Goal: Share content: Distribute website content to other platforms or users

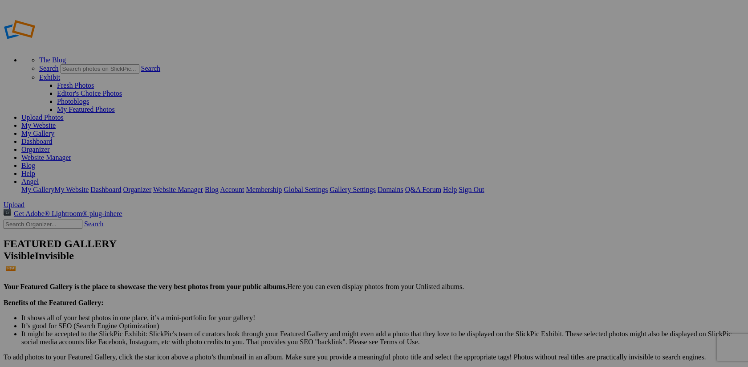
type input "[PERSON_NAME]"
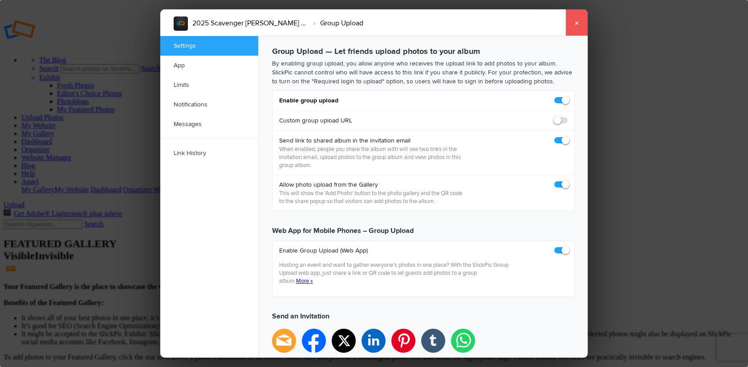
checkbox input "true"
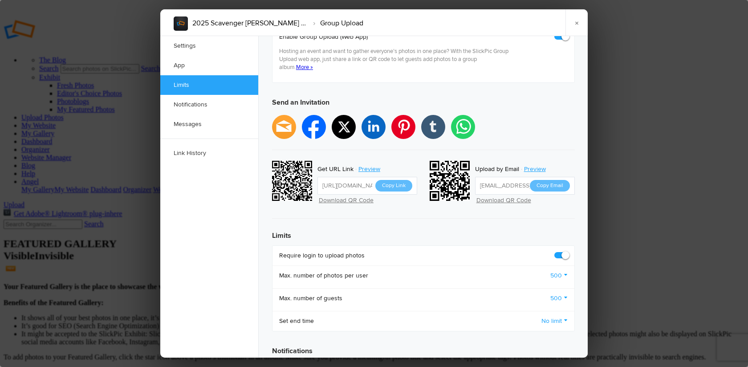
scroll to position [196, 0]
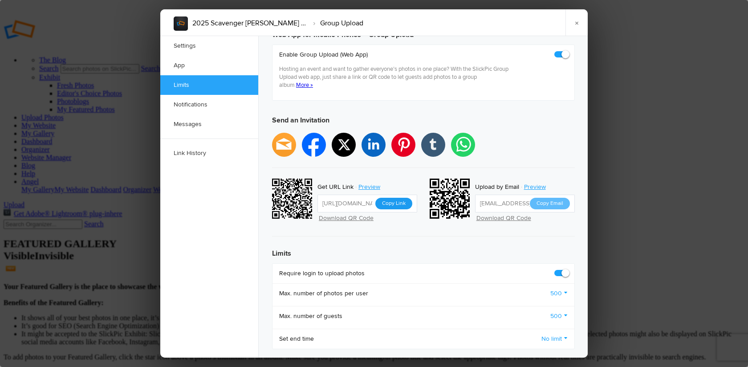
click at [387, 198] on button "Copy Link" at bounding box center [393, 204] width 37 height 12
click at [578, 23] on link "×" at bounding box center [577, 22] width 22 height 27
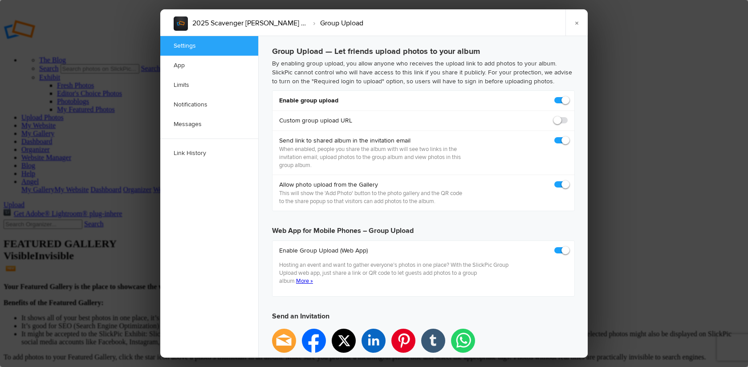
checkbox input "true"
click at [568, 96] on span at bounding box center [568, 96] width 0 height 0
click at [567, 96] on input "checkbox" at bounding box center [567, 96] width 0 height 0
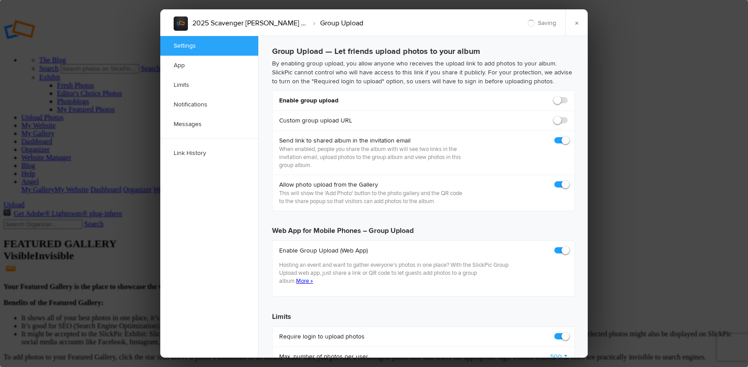
click at [568, 96] on span at bounding box center [568, 96] width 0 height 0
click at [567, 96] on input "checkbox" at bounding box center [567, 96] width 0 height 0
checkbox input "false"
type input "https://slickpic.us/18248142UEjL"
checkbox input "true"
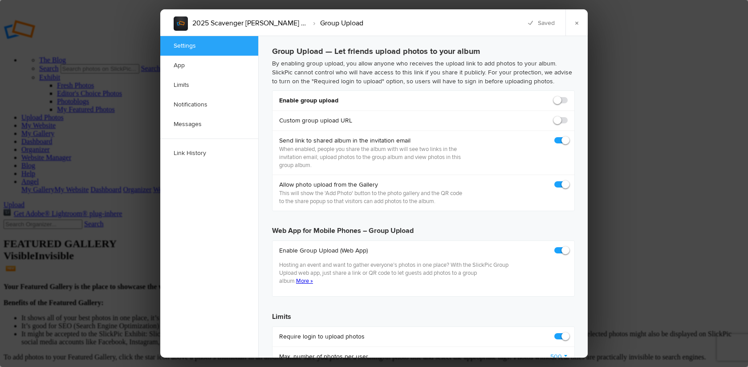
type input "https://slickpic.us/18248145cUNT"
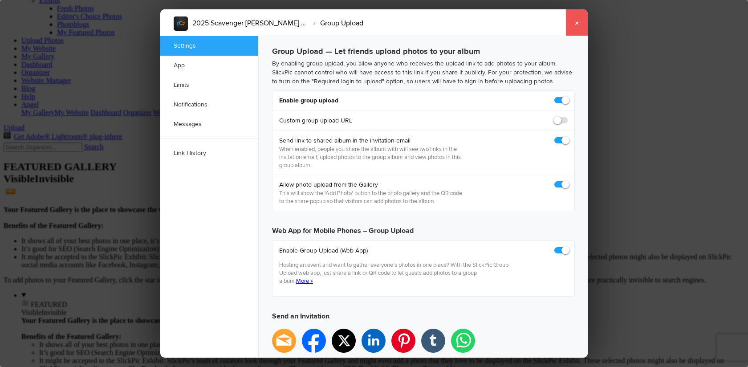
click at [577, 21] on link "×" at bounding box center [577, 22] width 22 height 27
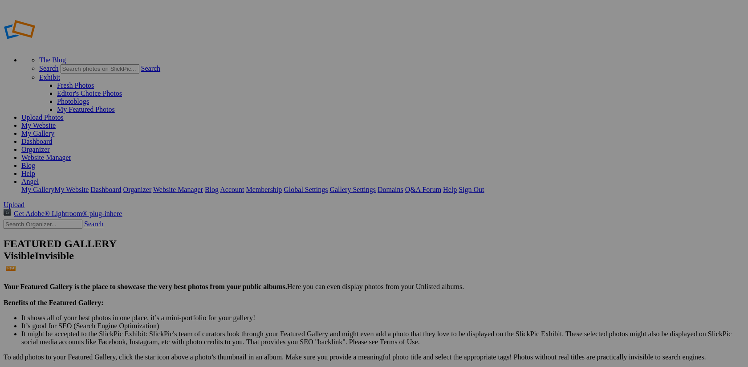
click at [276, 228] on span "Cancel" at bounding box center [266, 232] width 20 height 8
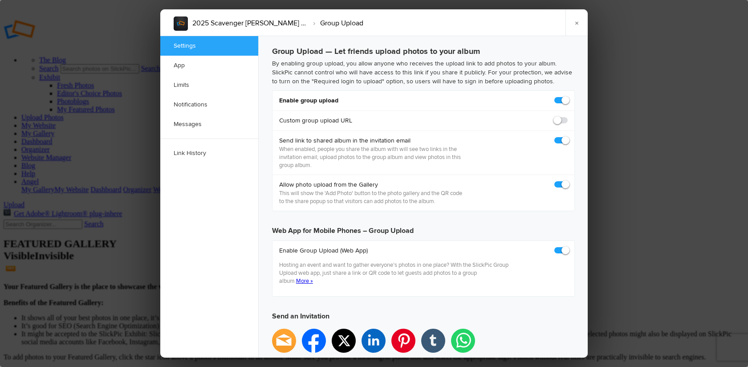
checkbox input "true"
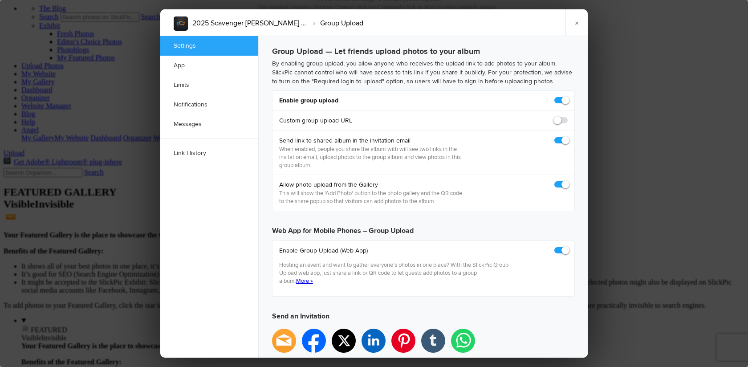
scroll to position [53, 0]
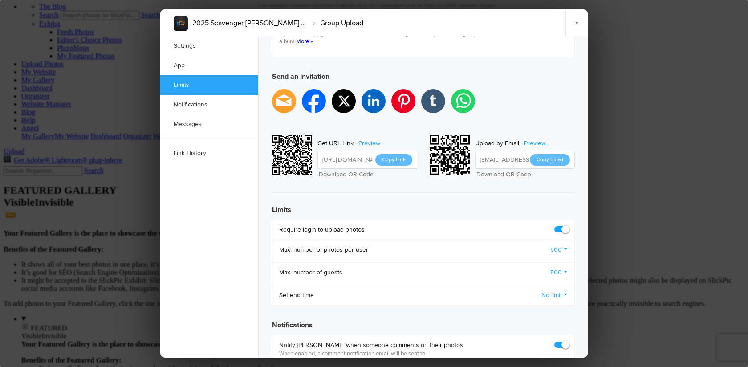
scroll to position [214, 0]
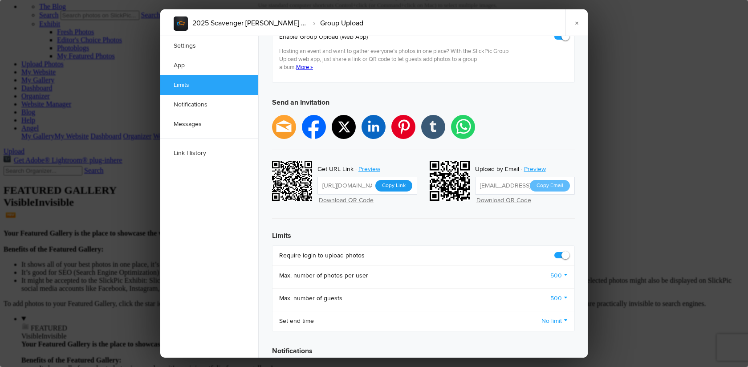
click at [394, 180] on button "Copy Link" at bounding box center [393, 186] width 37 height 12
click at [368, 163] on link "Preview" at bounding box center [370, 169] width 33 height 12
